Goal: Information Seeking & Learning: Learn about a topic

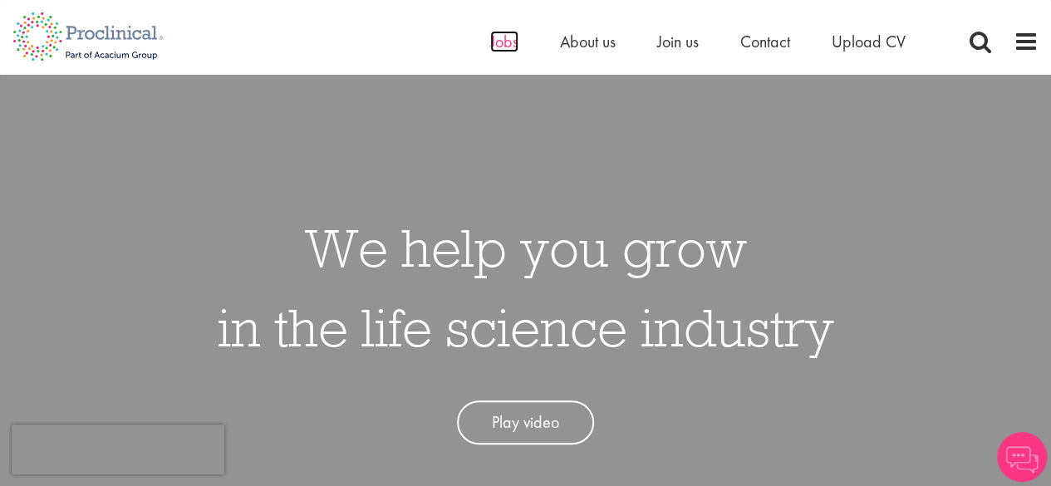
click at [498, 46] on span "Jobs" at bounding box center [504, 42] width 28 height 22
